Goal: Communication & Community: Answer question/provide support

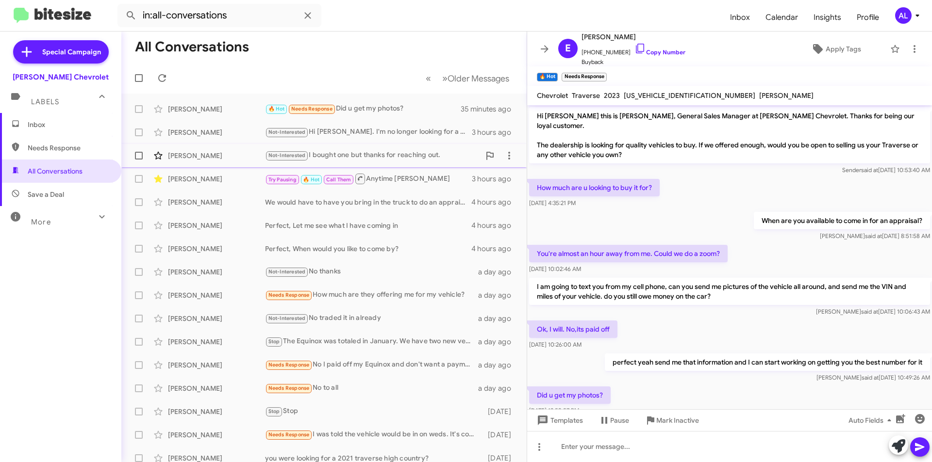
scroll to position [18, 0]
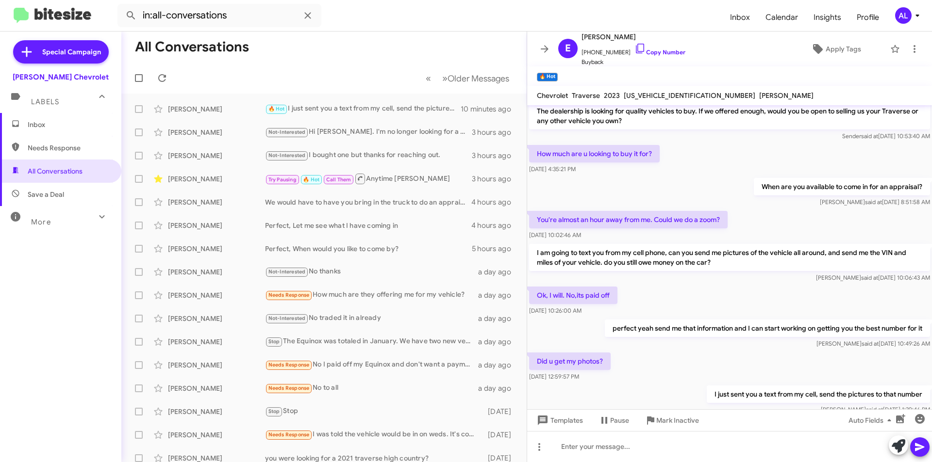
scroll to position [53, 0]
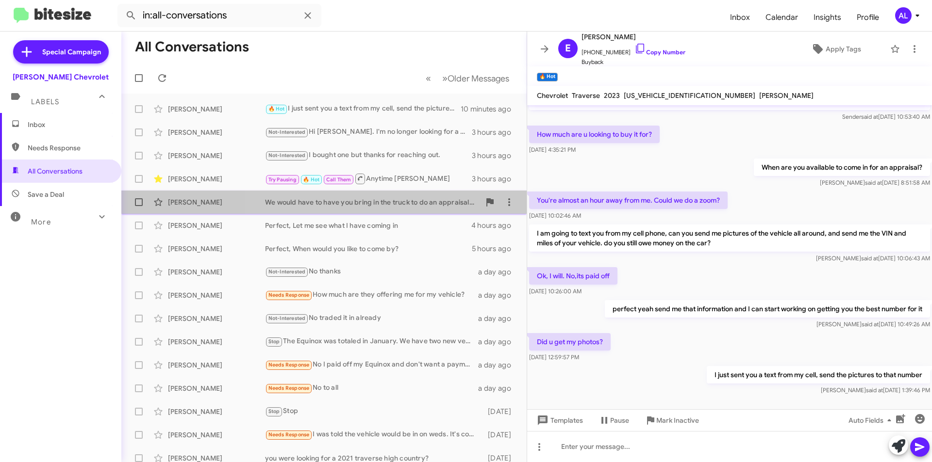
click at [401, 206] on div "We would have to have you bring in the truck to do an appraisal of the Truck, W…" at bounding box center [372, 202] width 215 height 10
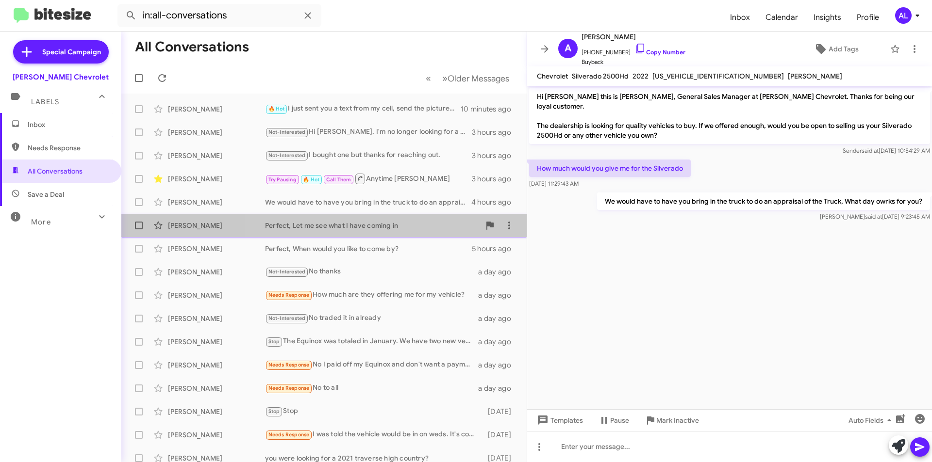
click at [392, 229] on div "Perfect, Let me see what I have coming in" at bounding box center [372, 226] width 215 height 10
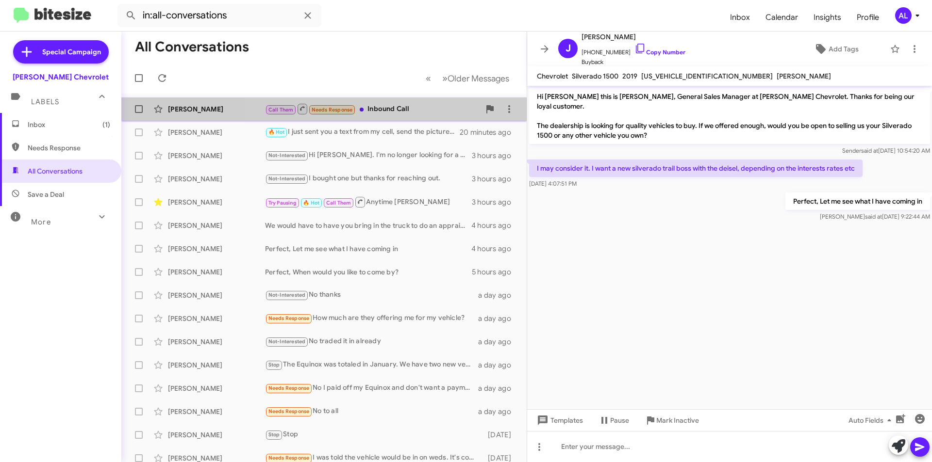
click at [425, 115] on div "Call Them Needs Response Inbound Call" at bounding box center [372, 109] width 215 height 12
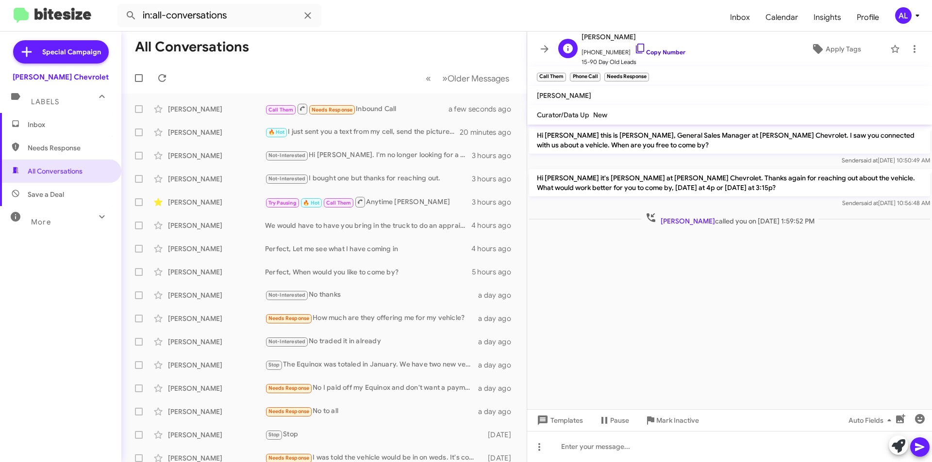
click at [637, 49] on link "Copy Number" at bounding box center [659, 52] width 51 height 7
click at [634, 48] on icon at bounding box center [640, 49] width 12 height 12
click at [382, 113] on div "Call Them Needs Response Inbound Call" at bounding box center [372, 109] width 215 height 12
